Goal: Ask a question: Seek information or help from site administrators or community

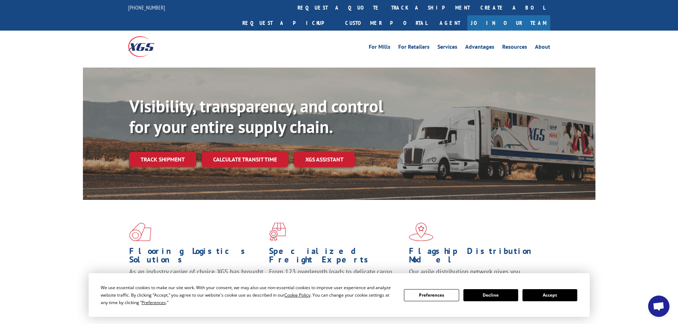
click at [545, 294] on button "Accept" at bounding box center [550, 295] width 55 height 12
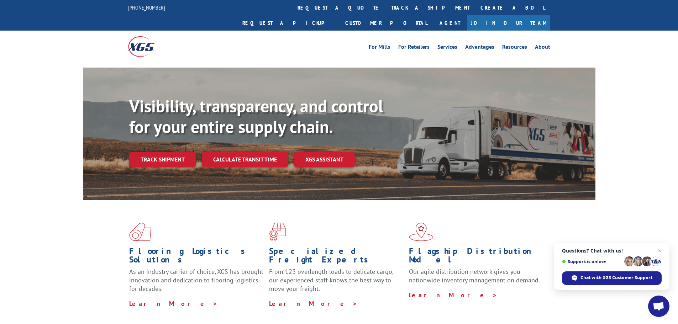
click at [661, 308] on span "Open chat" at bounding box center [659, 307] width 12 height 10
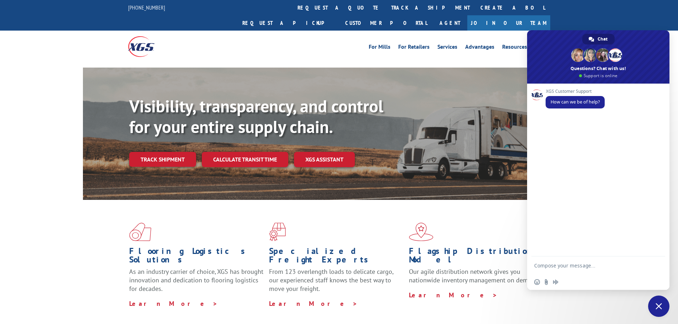
click at [563, 266] on textarea "Compose your message..." at bounding box center [591, 266] width 114 height 18
click at [628, 262] on textarea "Can I get a delivery ETA for tracking" at bounding box center [591, 262] width 114 height 24
paste textarea "YK4EBTM9BDHTDPY"
type textarea "Can I get a delivery ETA for tracking YK4EBTM9BDHTDPY"
click at [657, 259] on span "Send" at bounding box center [657, 259] width 5 height 5
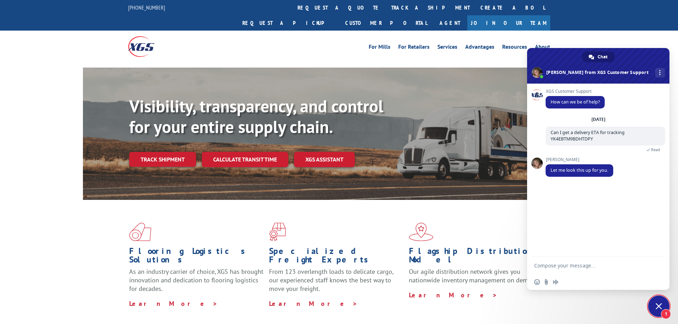
click at [560, 264] on textarea "Compose your message..." at bounding box center [591, 266] width 114 height 18
type textarea "Thank you!"
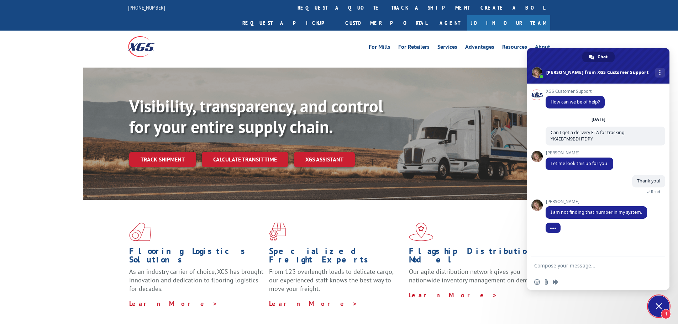
click at [556, 263] on textarea "Compose your message..." at bounding box center [591, 266] width 114 height 18
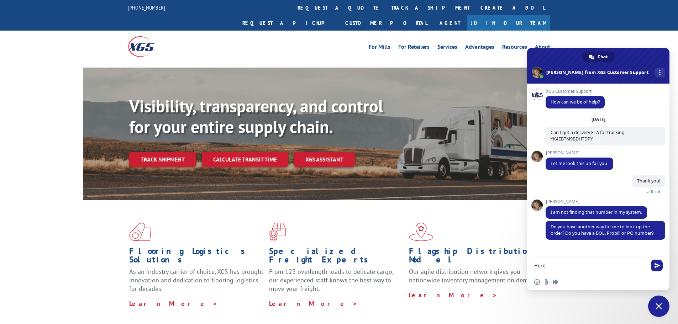
scroll to position [5, 0]
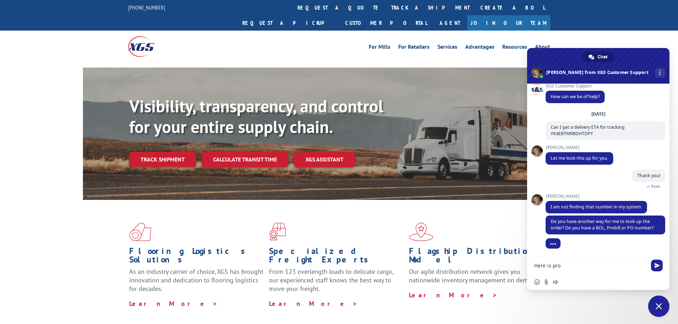
paste textarea "15576211"
type textarea "Here is pro 15576211"
click at [659, 268] on span "Send" at bounding box center [657, 265] width 5 height 5
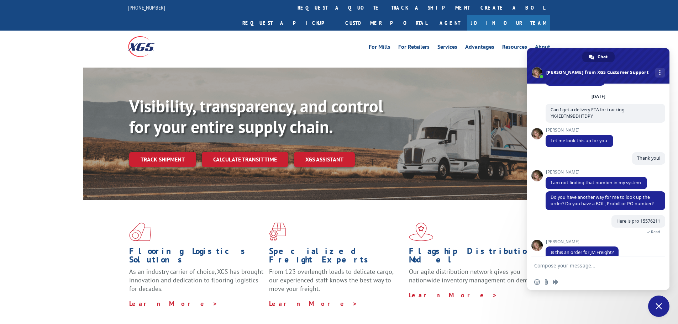
scroll to position [33, 0]
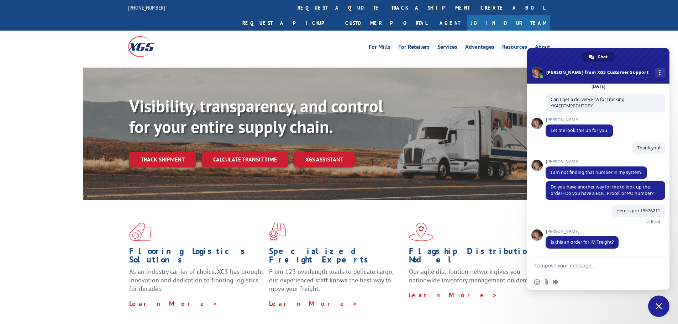
click at [584, 272] on textarea "Compose your message..." at bounding box center [591, 266] width 114 height 18
type textarea "T"
type textarea "Yes"
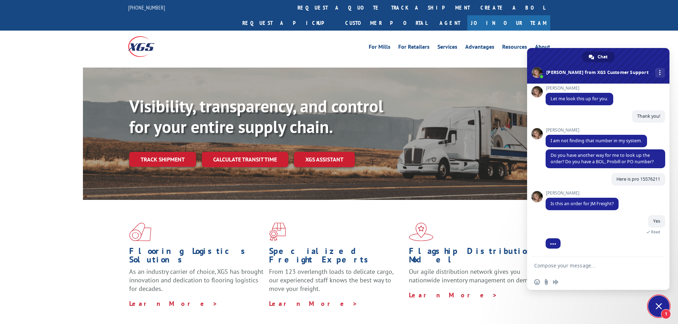
scroll to position [82, 0]
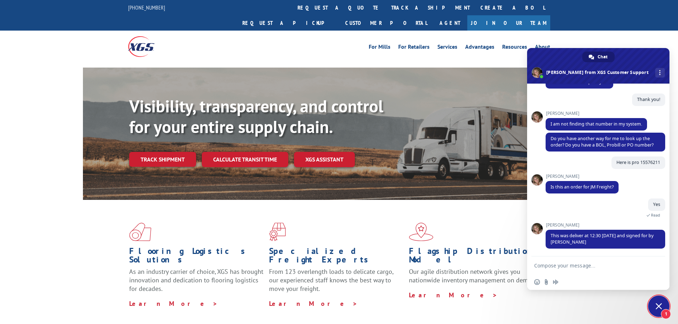
click at [554, 268] on textarea "Compose your message..." at bounding box center [591, 266] width 114 height 18
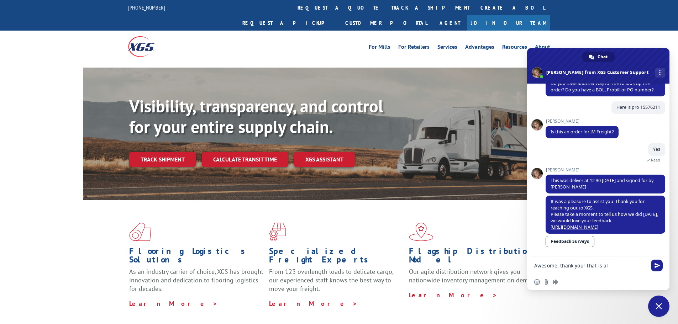
type textarea "Awesome, thank you! That is all"
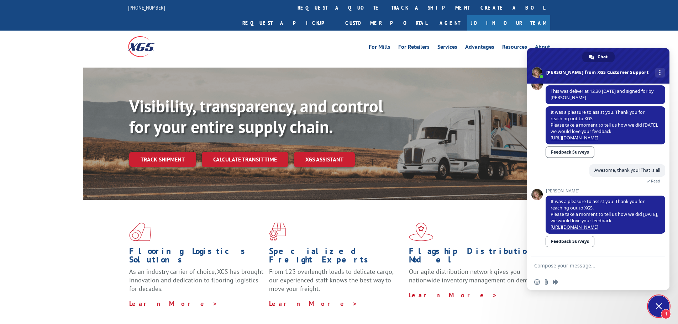
scroll to position [232, 0]
click at [664, 305] on span "1" at bounding box center [658, 306] width 21 height 21
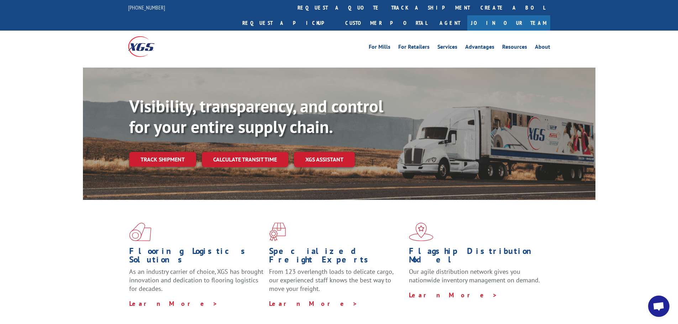
scroll to position [232, 0]
click at [662, 304] on span "Open chat" at bounding box center [659, 307] width 12 height 10
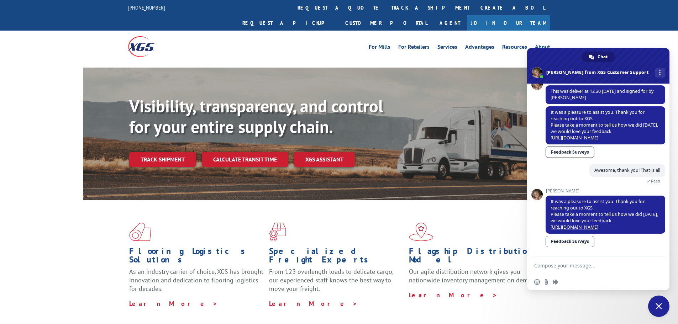
click at [565, 263] on textarea "Compose your message..." at bounding box center [591, 266] width 114 height 18
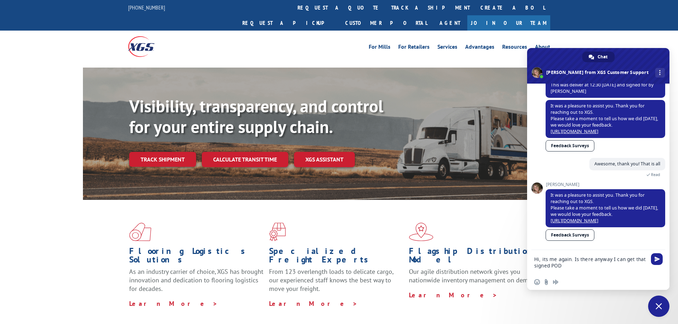
type textarea "Hi, its me again. Is there anyway I can get that signed POD?"
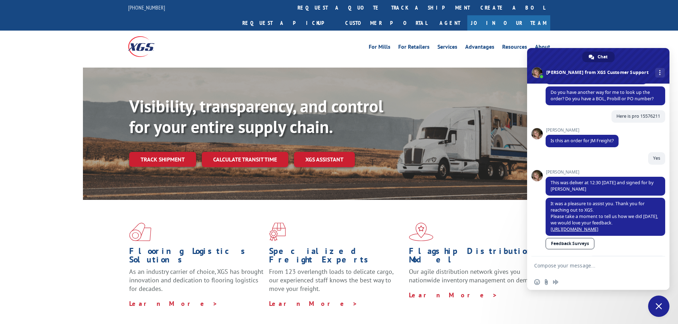
scroll to position [256, 0]
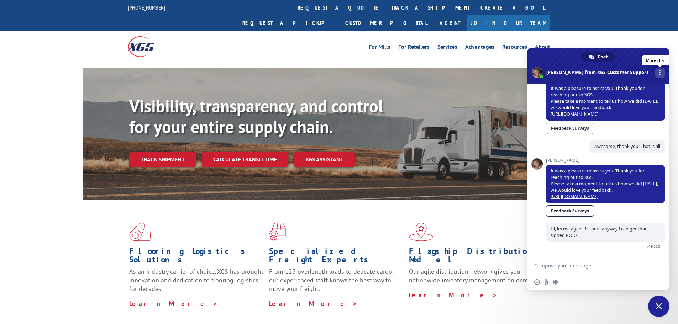
click at [655, 73] on link "More channels" at bounding box center [660, 73] width 10 height 10
click at [636, 59] on span at bounding box center [598, 66] width 142 height 36
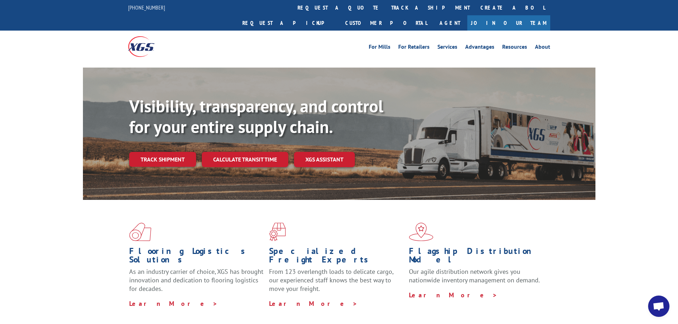
click at [659, 306] on span "Open chat" at bounding box center [659, 307] width 12 height 10
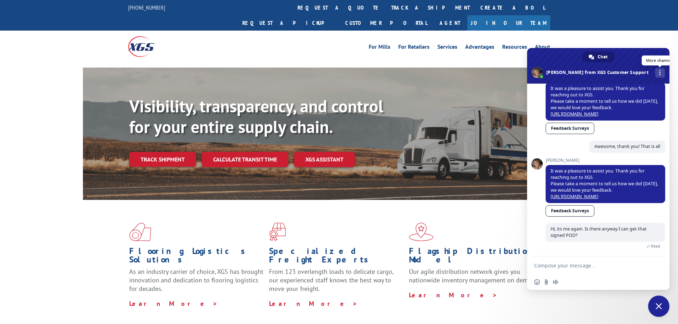
click at [655, 70] on link "More channels" at bounding box center [660, 73] width 10 height 10
click at [621, 62] on span at bounding box center [598, 66] width 142 height 36
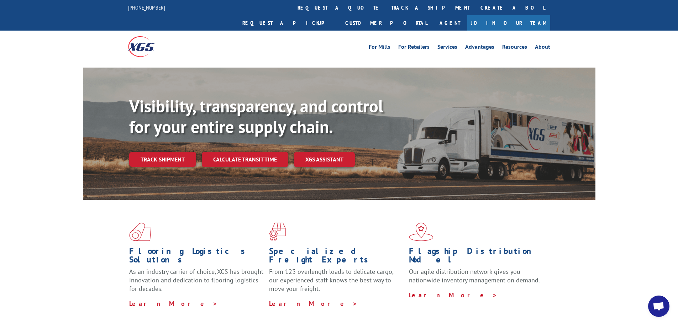
click at [655, 305] on span "Open chat" at bounding box center [659, 307] width 12 height 10
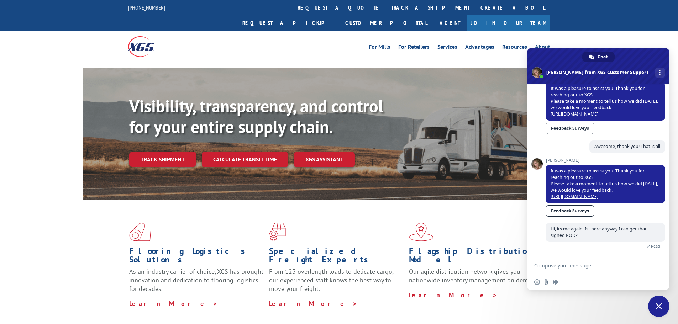
click at [657, 302] on span "Close chat" at bounding box center [658, 306] width 21 height 21
